Goal: Task Accomplishment & Management: Complete application form

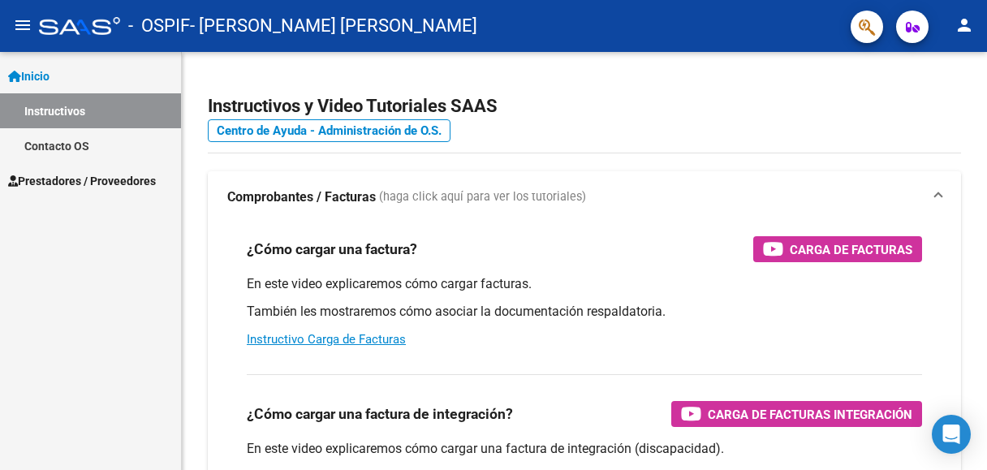
click at [66, 185] on span "Prestadores / Proveedores" at bounding box center [82, 181] width 148 height 18
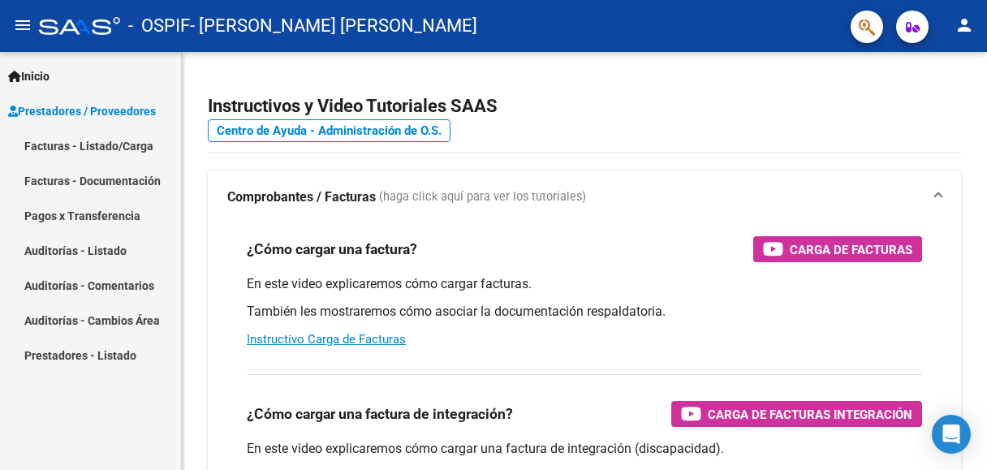
click at [82, 147] on link "Facturas - Listado/Carga" at bounding box center [90, 145] width 181 height 35
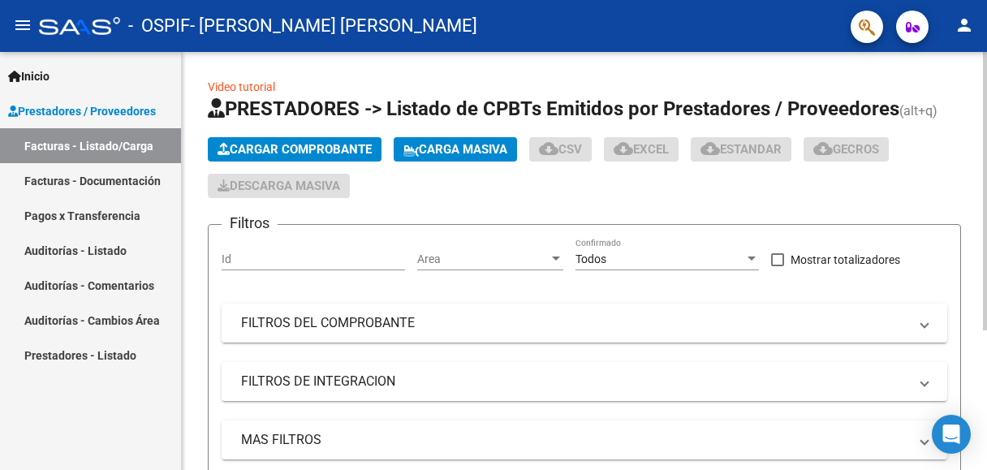
click at [308, 148] on span "Cargar Comprobante" at bounding box center [295, 149] width 154 height 15
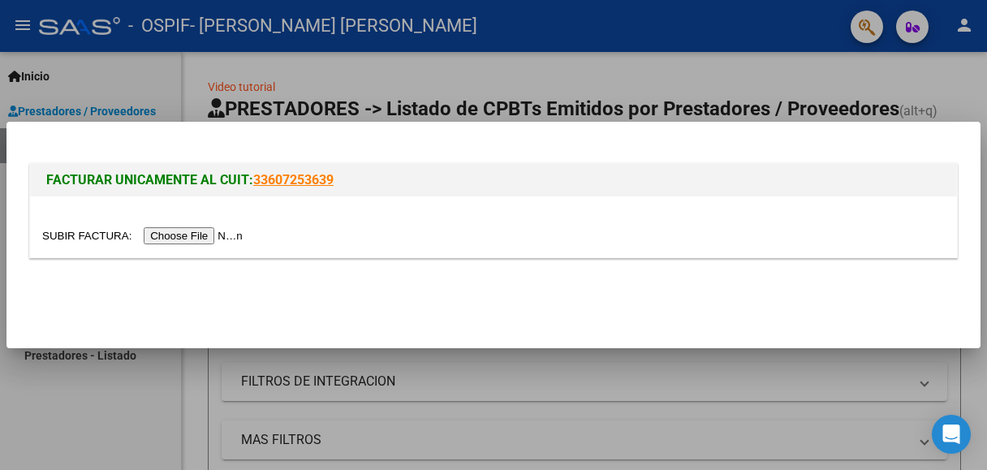
click at [164, 239] on input "file" at bounding box center [144, 235] width 205 height 17
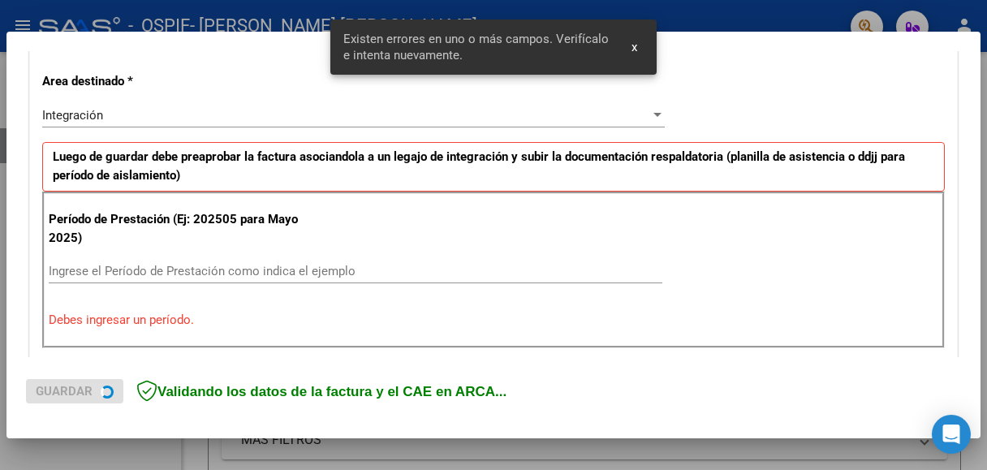
scroll to position [409, 0]
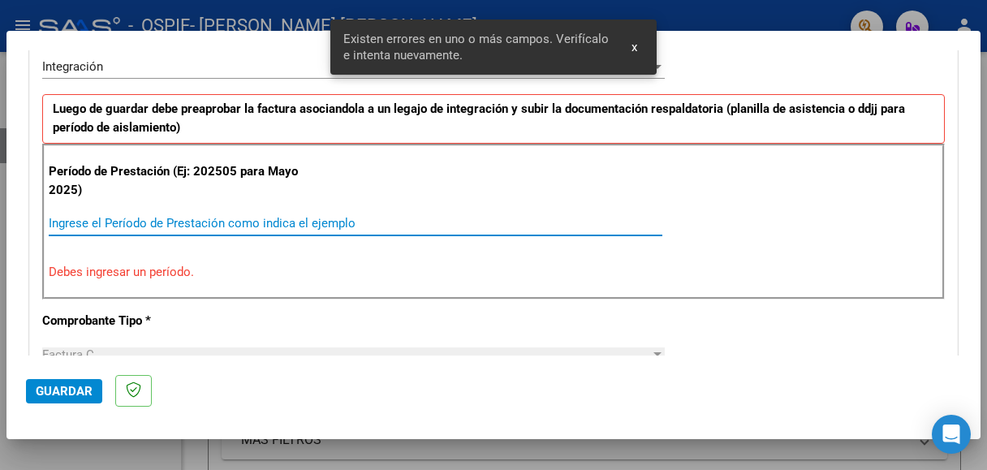
click at [154, 222] on input "Ingrese el Período de Prestación como indica el ejemplo" at bounding box center [356, 223] width 614 height 15
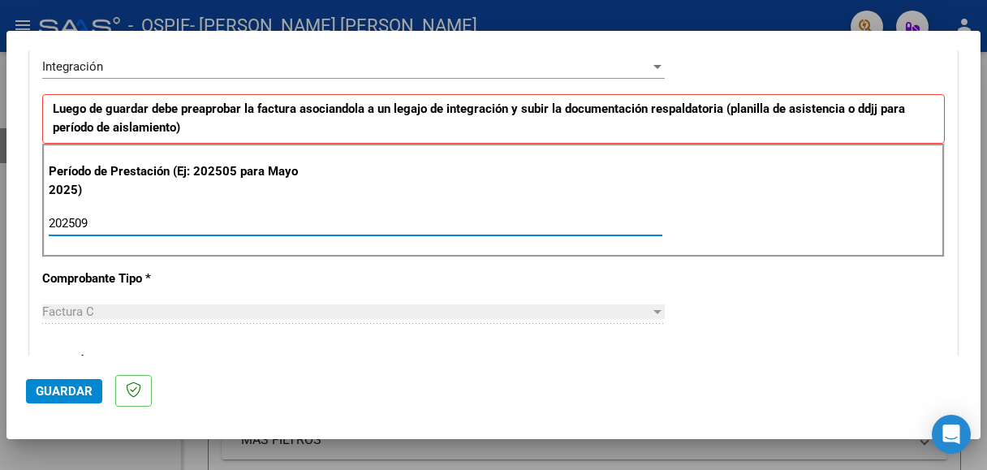
type input "202509"
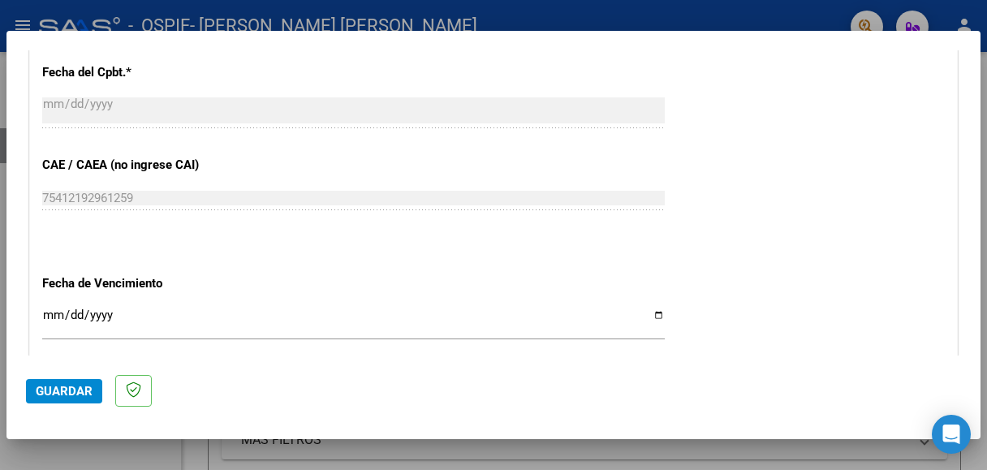
scroll to position [978, 0]
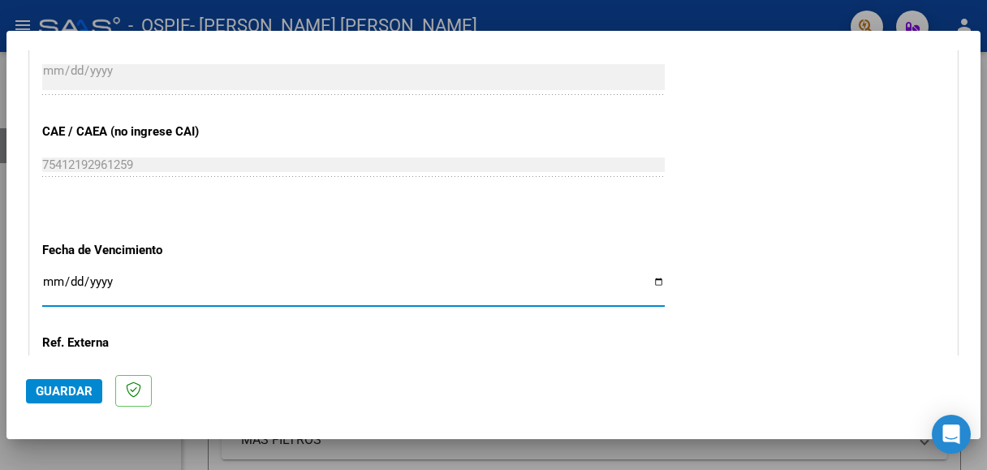
click at [55, 275] on input "Ingresar la fecha" at bounding box center [353, 288] width 623 height 26
type input "[DATE]"
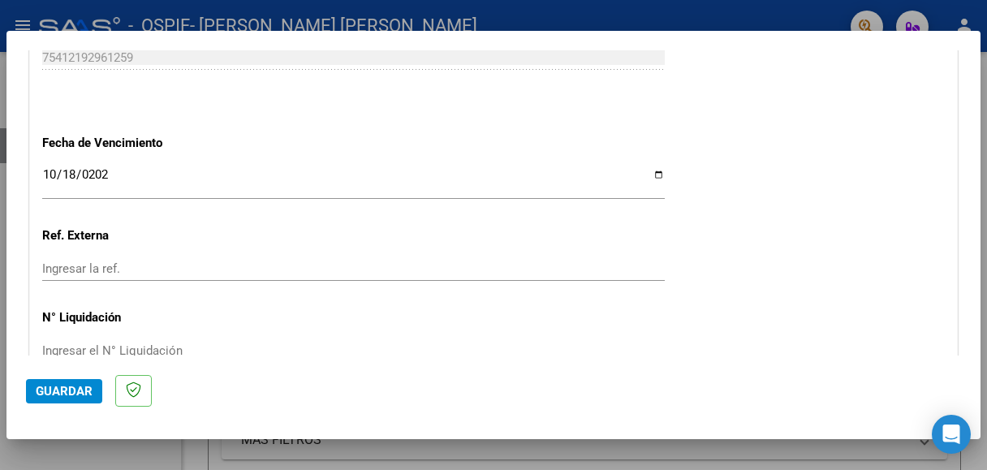
scroll to position [1140, 0]
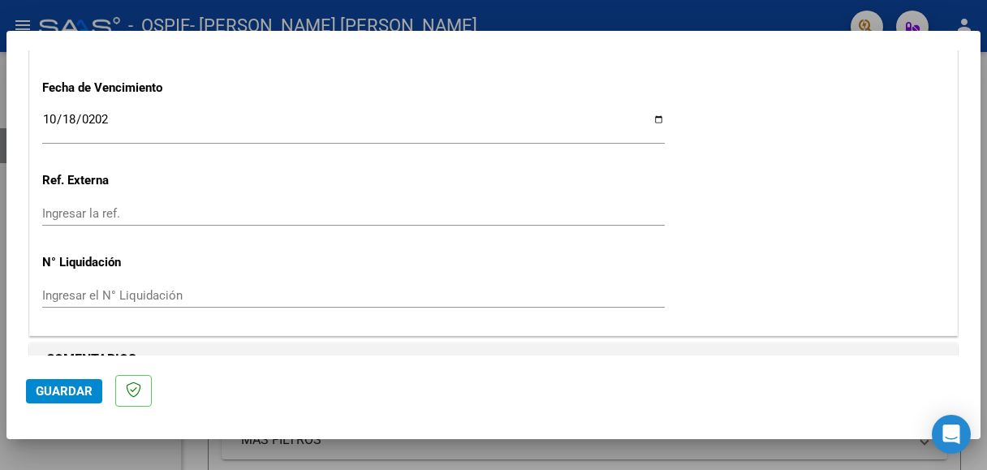
click at [67, 395] on span "Guardar" at bounding box center [64, 391] width 57 height 15
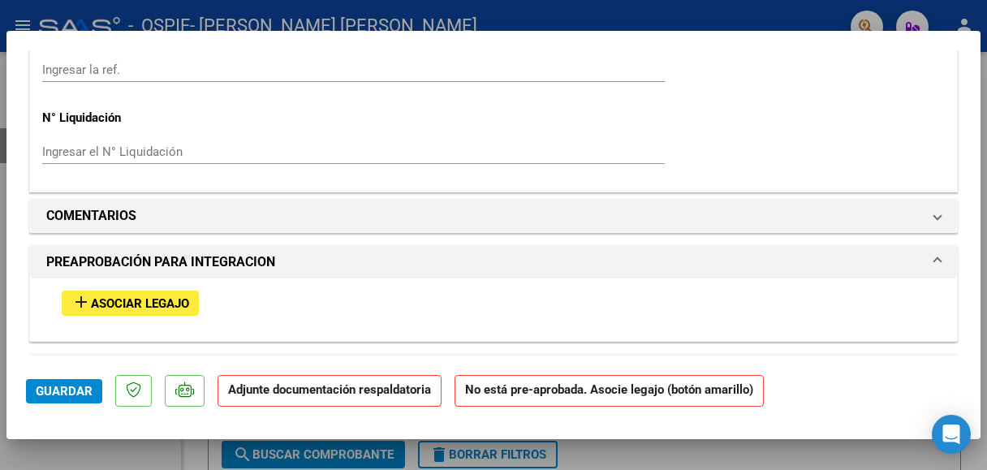
scroll to position [1299, 0]
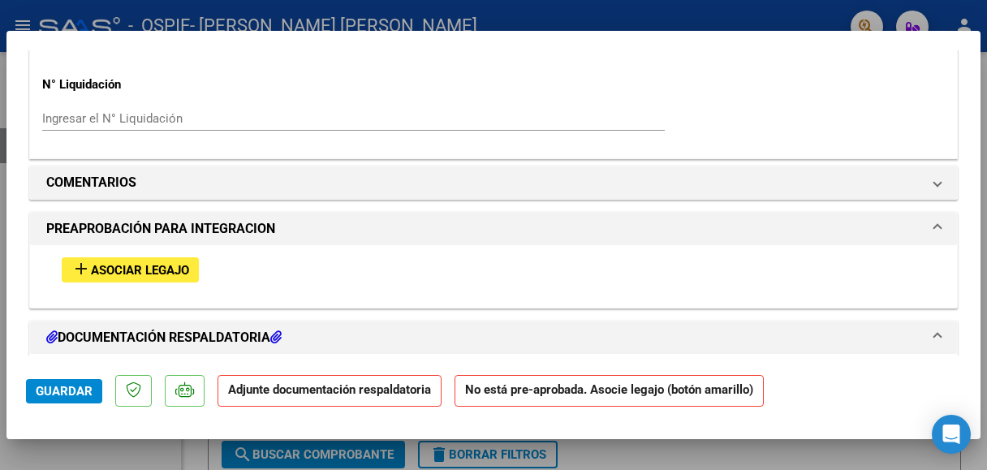
click at [86, 266] on mat-icon "add" at bounding box center [80, 268] width 19 height 19
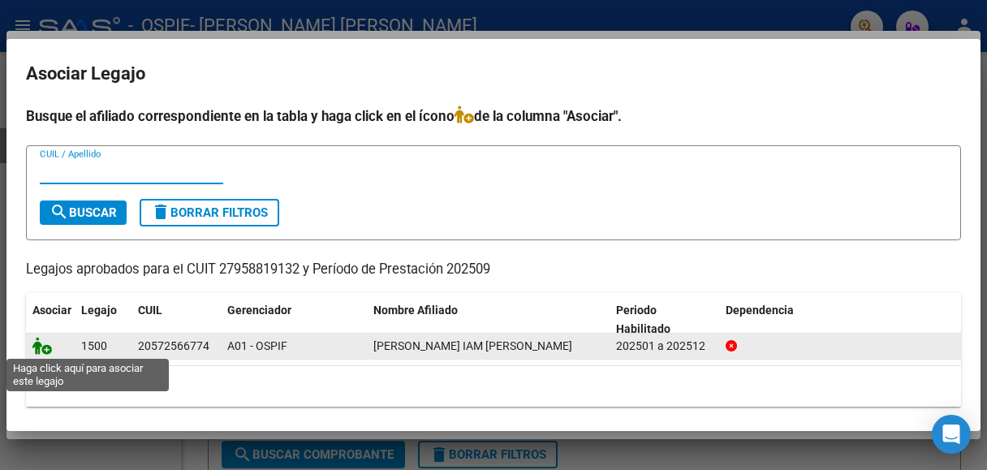
click at [45, 352] on icon at bounding box center [41, 346] width 19 height 18
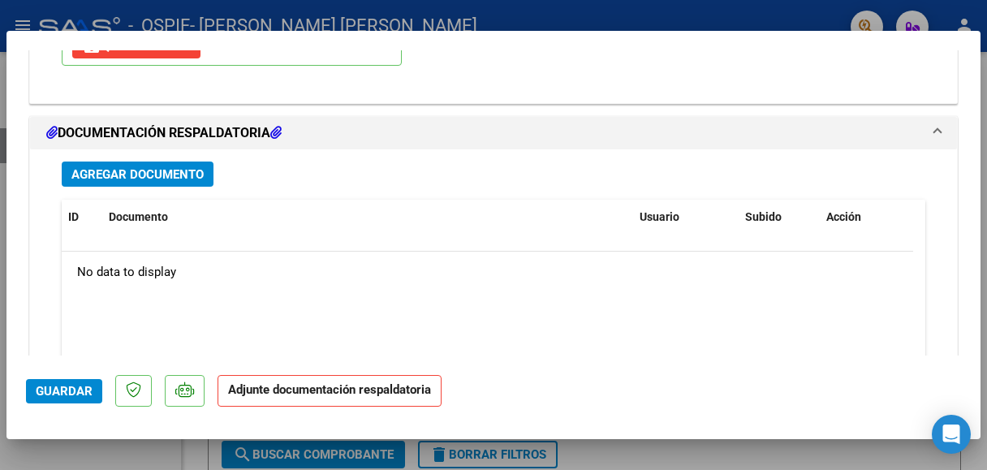
scroll to position [1747, 0]
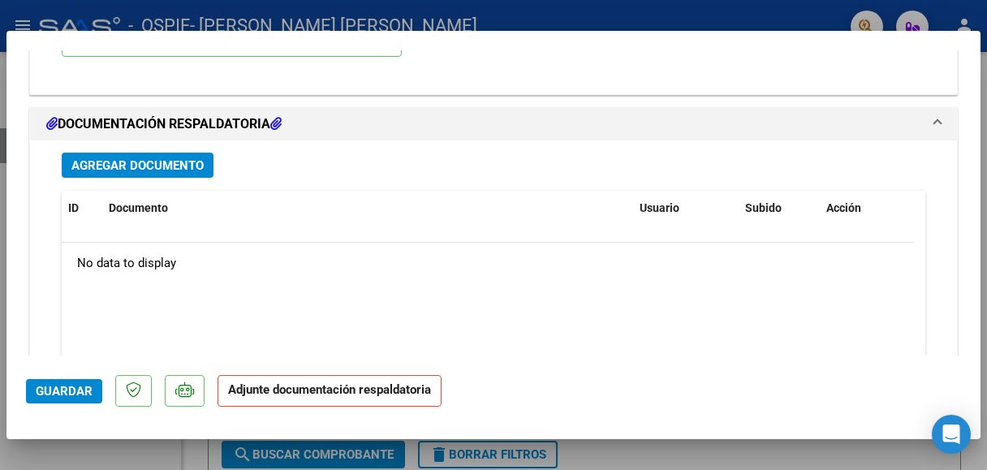
click at [138, 160] on span "Agregar Documento" at bounding box center [137, 165] width 132 height 15
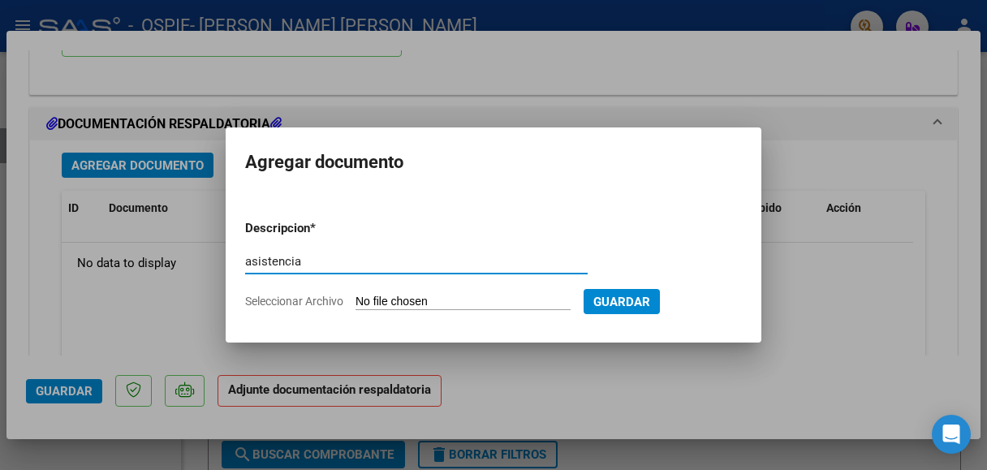
type input "asistencia"
click at [363, 304] on input "Seleccionar Archivo" at bounding box center [463, 302] width 215 height 15
type input "C:\fakepath\[PERSON_NAME] sept.pdf"
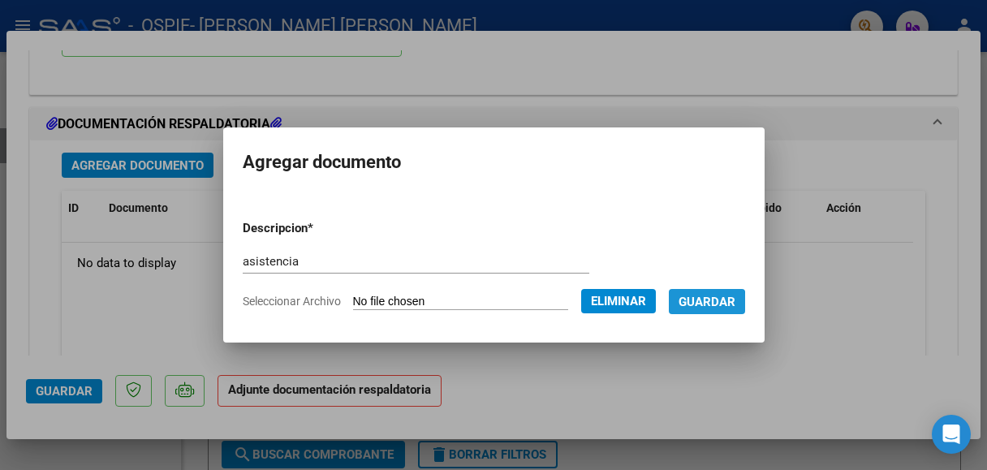
click at [732, 305] on span "Guardar" at bounding box center [707, 302] width 57 height 15
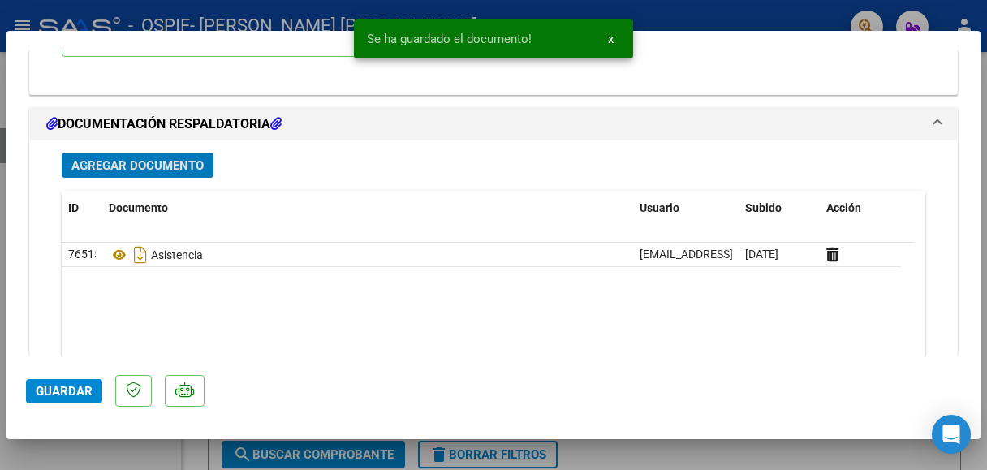
click at [64, 392] on span "Guardar" at bounding box center [64, 391] width 57 height 15
click at [94, 456] on div at bounding box center [493, 235] width 987 height 470
type input "$ 0,00"
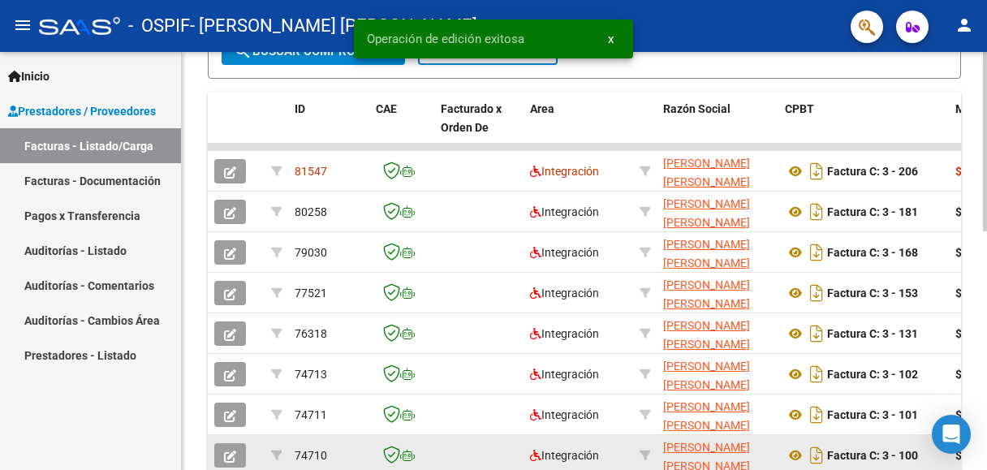
scroll to position [487, 0]
